Goal: Task Accomplishment & Management: Manage account settings

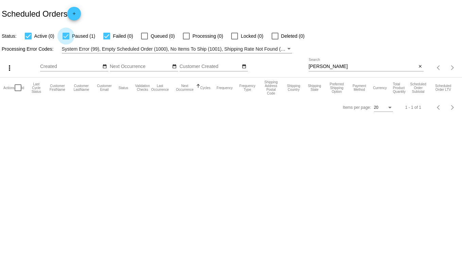
click at [69, 35] on div at bounding box center [66, 36] width 7 height 7
click at [66, 39] on input "Paused (1)" at bounding box center [66, 39] width 0 height 0
checkbox input "false"
click at [109, 77] on mat-table "Actions Id Last Cycle Status Customer FirstName Customer LastName Customer Emai…" at bounding box center [231, 87] width 462 height 20
click at [108, 37] on div at bounding box center [106, 36] width 7 height 7
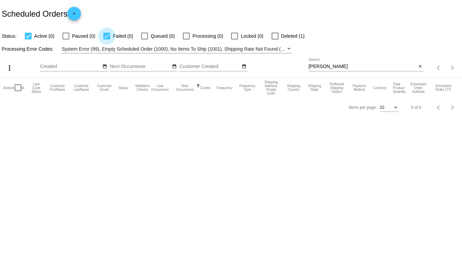
click at [107, 39] on input "Failed (0)" at bounding box center [106, 39] width 0 height 0
checkbox input "false"
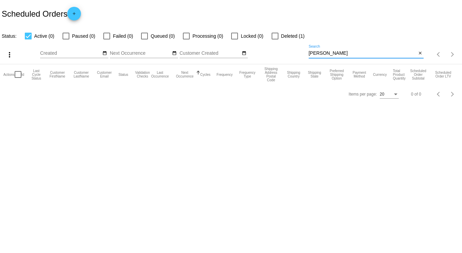
drag, startPoint x: 328, startPoint y: 54, endPoint x: 268, endPoint y: 54, distance: 60.1
click at [268, 54] on div "more_vert Sep Jan Feb Mar [DATE]" at bounding box center [231, 52] width 462 height 24
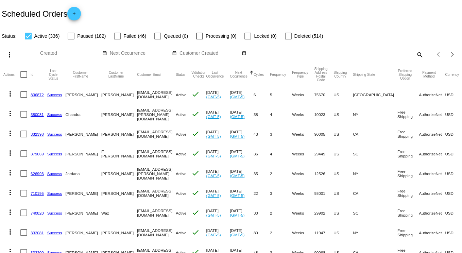
click at [11, 93] on mat-icon "more_vert" at bounding box center [10, 94] width 8 height 8
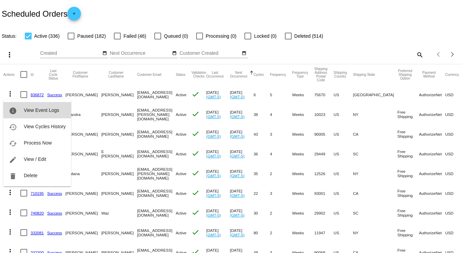
click at [47, 109] on span "View Event Logs" at bounding box center [41, 109] width 35 height 5
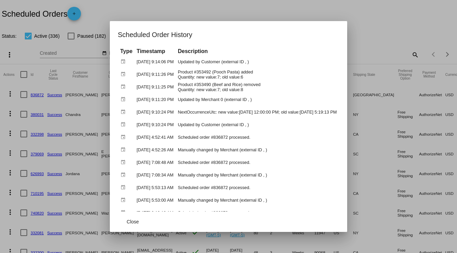
click at [321, 14] on div at bounding box center [228, 126] width 457 height 253
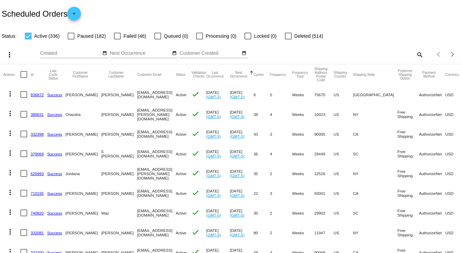
drag, startPoint x: 108, startPoint y: 94, endPoint x: 152, endPoint y: 97, distance: 43.2
click at [152, 97] on mat-row "more_vert 836872 Success [PERSON_NAME][GEOGRAPHIC_DATA] [EMAIL_ADDRESS][DOMAIN_…" at bounding box center [262, 95] width 518 height 20
copy mat-row "[EMAIL_ADDRESS][DOMAIN_NAME]"
click at [415, 53] on mat-icon "search" at bounding box center [419, 54] width 8 height 11
click at [323, 53] on input "Search" at bounding box center [366, 53] width 115 height 5
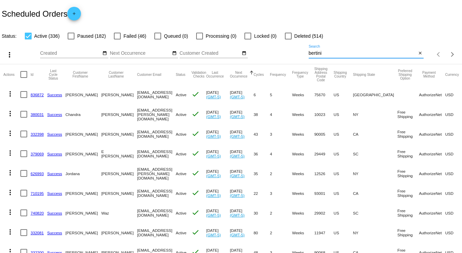
type input "bertini"
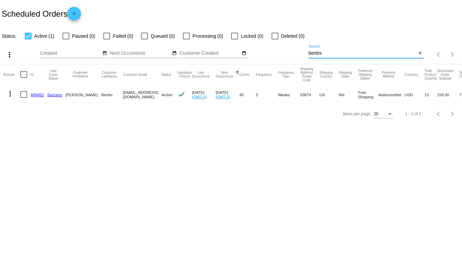
click at [34, 93] on link "445452" at bounding box center [37, 94] width 13 height 4
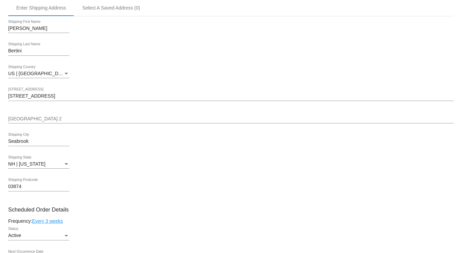
scroll to position [204, 0]
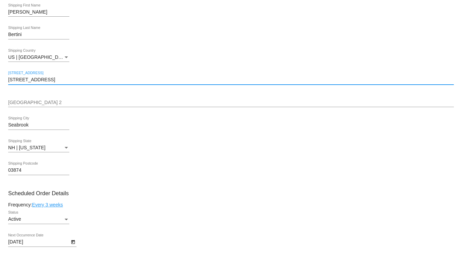
drag, startPoint x: 34, startPoint y: 82, endPoint x: -31, endPoint y: 78, distance: 64.7
click at [0, 78] on html "arrow_back Scheduled Order #445452 Active more_vert Last Processing Cycle ID: 4…" at bounding box center [231, 126] width 462 height 253
paste input "[STREET_ADDRESS][PERSON_NAME]"
type input "[STREET_ADDRESS][PERSON_NAME]"
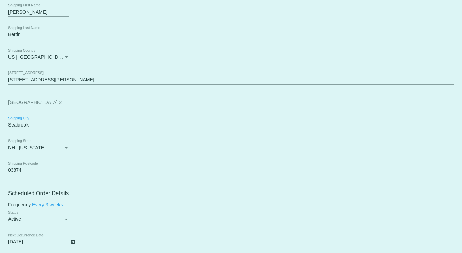
drag, startPoint x: 35, startPoint y: 128, endPoint x: -20, endPoint y: 124, distance: 55.1
click at [0, 124] on html "arrow_back Scheduled Order #445452 Active more_vert Last Processing Cycle ID: 4…" at bounding box center [231, 126] width 462 height 253
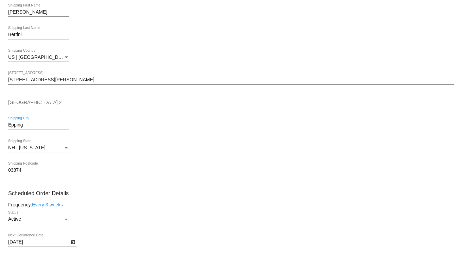
type input "Epping"
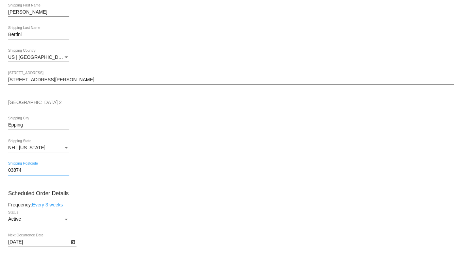
drag, startPoint x: 25, startPoint y: 174, endPoint x: 15, endPoint y: 173, distance: 10.6
click at [15, 173] on input "03874" at bounding box center [38, 170] width 61 height 5
type input "03042"
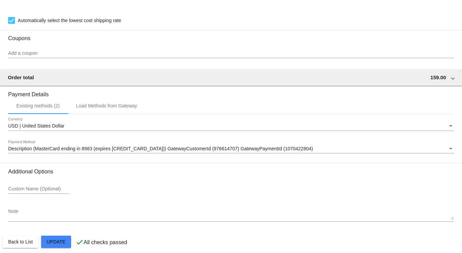
scroll to position [710, 0]
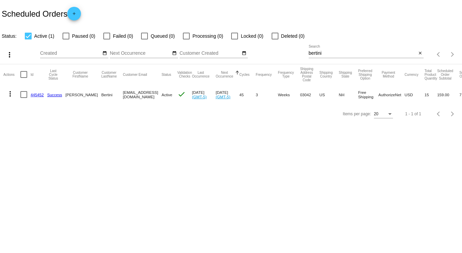
click at [31, 93] on mat-row "more_vert 445452 Success [PERSON_NAME] [EMAIL_ADDRESS][DOMAIN_NAME] Active chec…" at bounding box center [242, 95] width 478 height 20
click at [35, 94] on link "445452" at bounding box center [37, 94] width 13 height 4
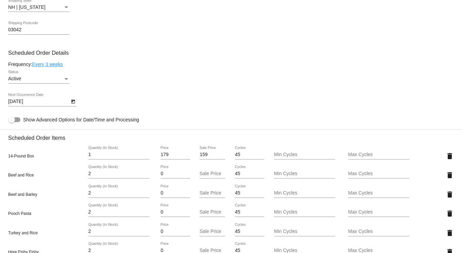
scroll to position [374, 0]
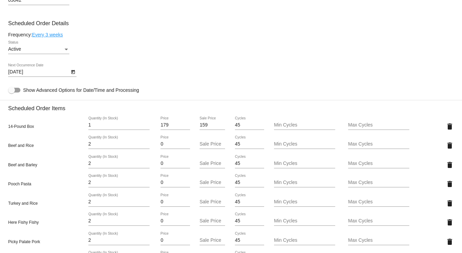
click at [227, 98] on mat-card-content "Customer 1217742: [PERSON_NAME] [EMAIL_ADDRESS][DOMAIN_NAME] Customer Shipping …" at bounding box center [230, 165] width 445 height 774
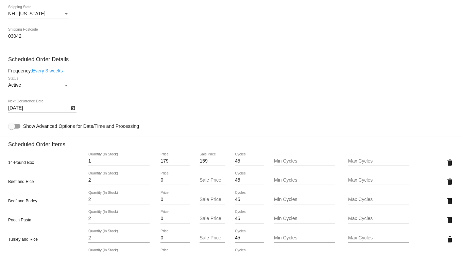
scroll to position [272, 0]
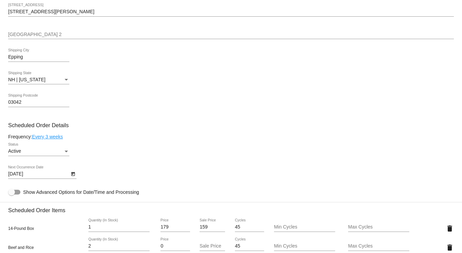
click at [304, 175] on div "[DATE] Next Occurrence Date" at bounding box center [230, 174] width 445 height 19
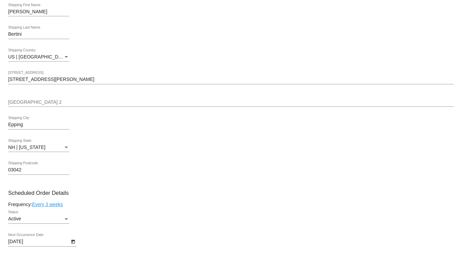
scroll to position [204, 0]
